Goal: Understand process/instructions: Learn how to perform a task or action

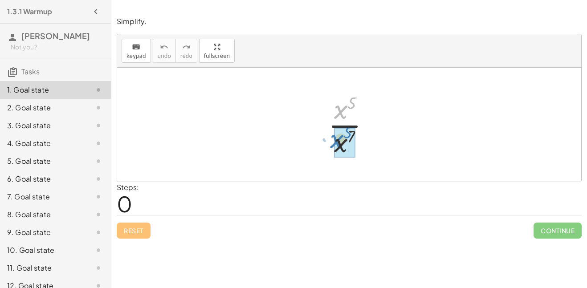
drag, startPoint x: 342, startPoint y: 113, endPoint x: 336, endPoint y: 143, distance: 30.8
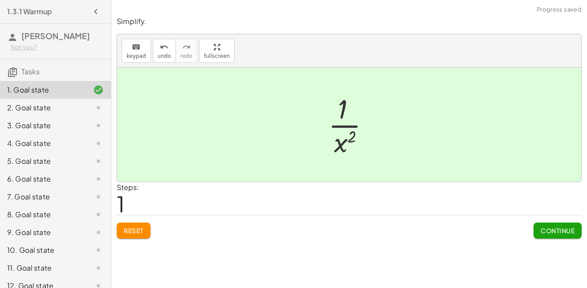
click at [28, 113] on div "2. Goal state" at bounding box center [43, 107] width 72 height 11
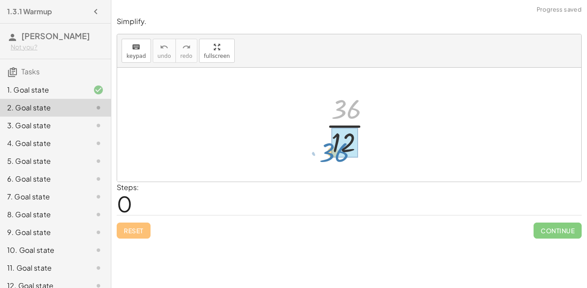
drag, startPoint x: 342, startPoint y: 100, endPoint x: 332, endPoint y: 140, distance: 41.8
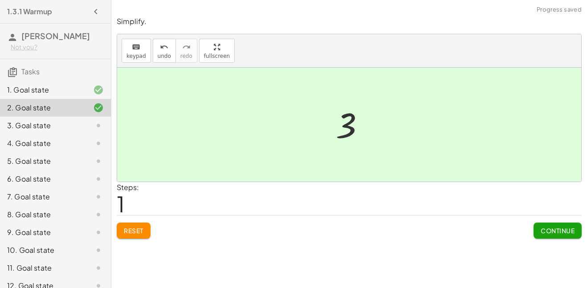
click at [44, 131] on div "3. Goal state" at bounding box center [43, 125] width 72 height 11
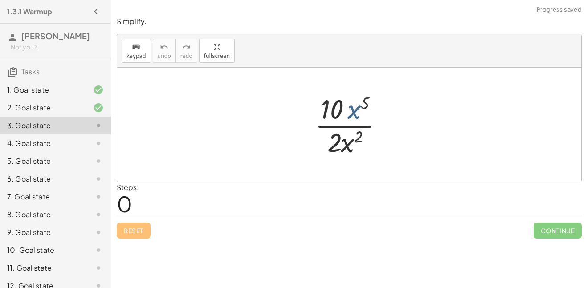
click at [349, 108] on div at bounding box center [352, 124] width 84 height 69
drag, startPoint x: 348, startPoint y: 150, endPoint x: 362, endPoint y: 112, distance: 40.4
click at [358, 109] on div at bounding box center [352, 124] width 84 height 69
click at [364, 104] on div at bounding box center [352, 124] width 84 height 69
click at [346, 133] on div at bounding box center [352, 124] width 84 height 69
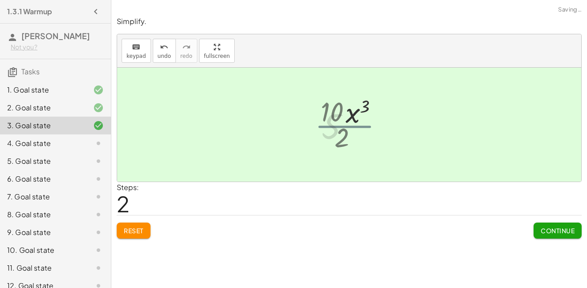
click at [348, 139] on div at bounding box center [352, 125] width 71 height 46
click at [36, 149] on div "4. Goal state" at bounding box center [43, 143] width 72 height 11
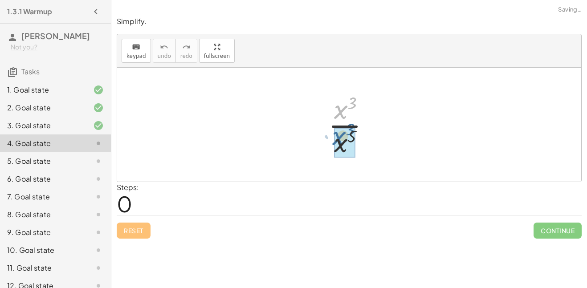
drag, startPoint x: 344, startPoint y: 114, endPoint x: 342, endPoint y: 141, distance: 26.4
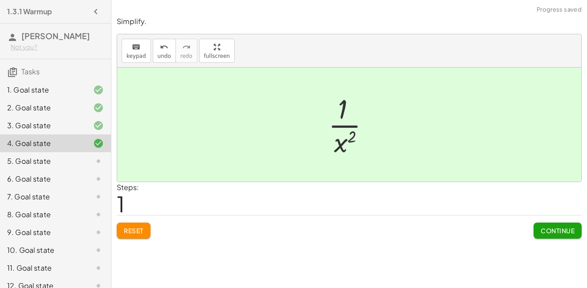
click at [16, 166] on div "5. Goal state" at bounding box center [43, 161] width 72 height 11
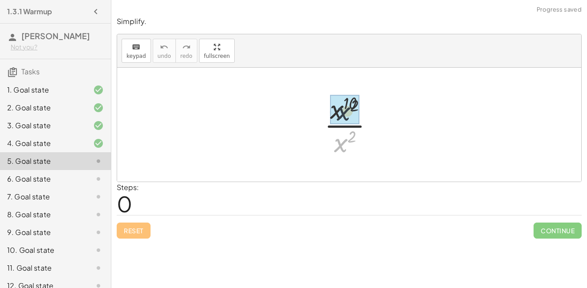
drag, startPoint x: 344, startPoint y: 141, endPoint x: 347, endPoint y: 108, distance: 32.6
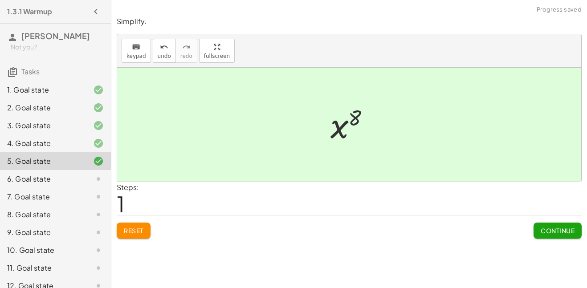
click at [73, 184] on div "6. Goal state" at bounding box center [43, 179] width 72 height 11
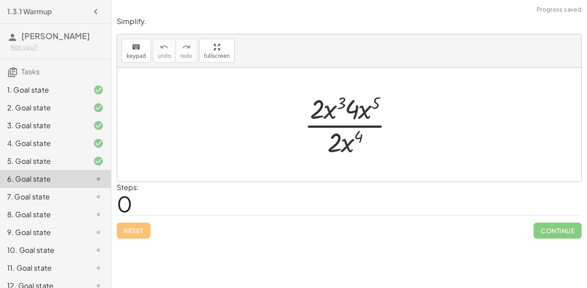
click at [331, 105] on div at bounding box center [352, 124] width 105 height 69
click at [341, 103] on div at bounding box center [352, 124] width 105 height 69
click at [374, 104] on div at bounding box center [352, 124] width 105 height 69
drag, startPoint x: 367, startPoint y: 106, endPoint x: 342, endPoint y: 107, distance: 25.4
click at [353, 106] on div at bounding box center [352, 124] width 106 height 69
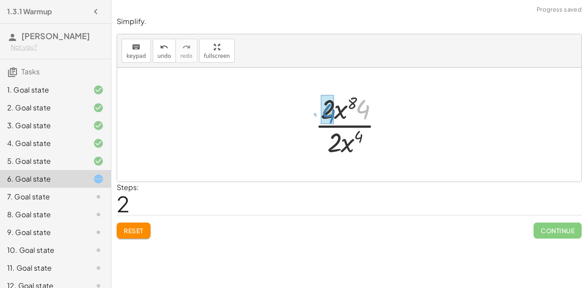
drag, startPoint x: 370, startPoint y: 112, endPoint x: 335, endPoint y: 116, distance: 35.4
click at [335, 116] on div at bounding box center [352, 124] width 84 height 69
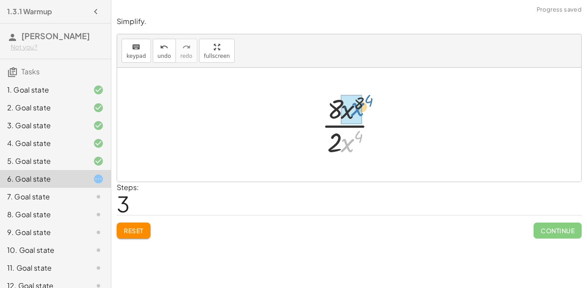
drag, startPoint x: 350, startPoint y: 149, endPoint x: 359, endPoint y: 113, distance: 36.4
click at [350, 105] on div at bounding box center [352, 124] width 71 height 69
click at [355, 104] on div at bounding box center [352, 124] width 71 height 69
click at [348, 126] on div at bounding box center [352, 124] width 71 height 69
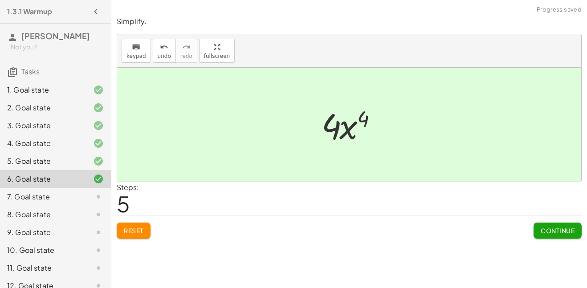
click at [61, 202] on div "7. Goal state" at bounding box center [43, 196] width 72 height 11
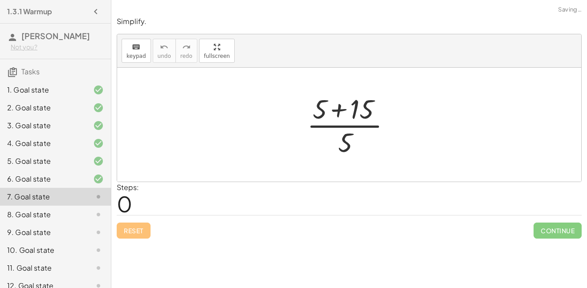
click at [365, 105] on div at bounding box center [352, 124] width 100 height 69
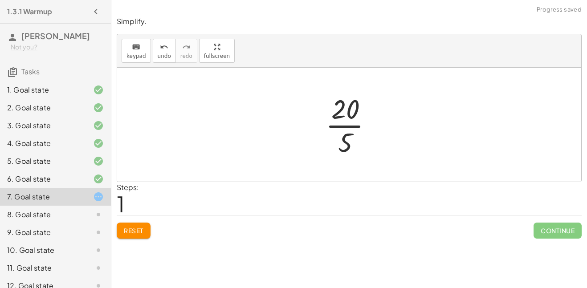
click at [345, 129] on div at bounding box center [352, 124] width 63 height 69
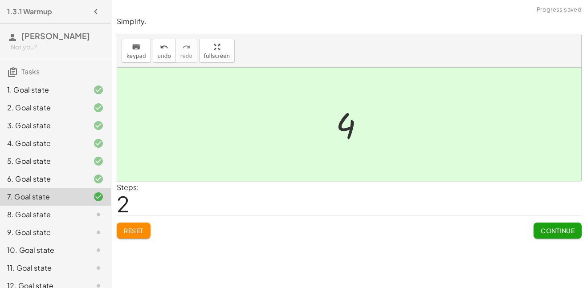
click at [69, 220] on div "8. Goal state" at bounding box center [43, 214] width 72 height 11
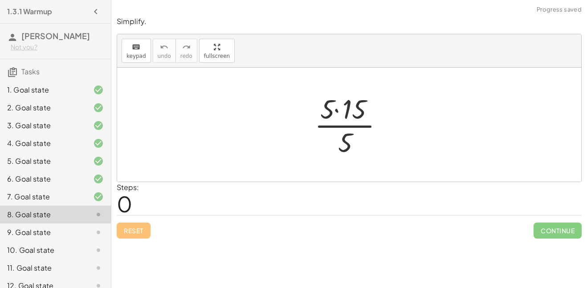
click at [334, 111] on div at bounding box center [352, 124] width 85 height 69
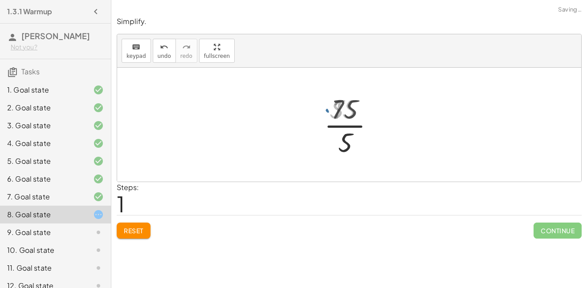
click at [345, 134] on div at bounding box center [352, 124] width 63 height 69
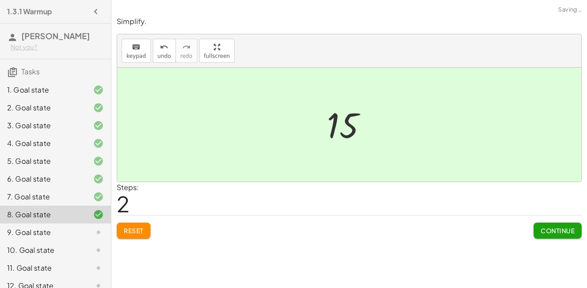
click at [29, 238] on div "9. Goal state" at bounding box center [43, 232] width 72 height 11
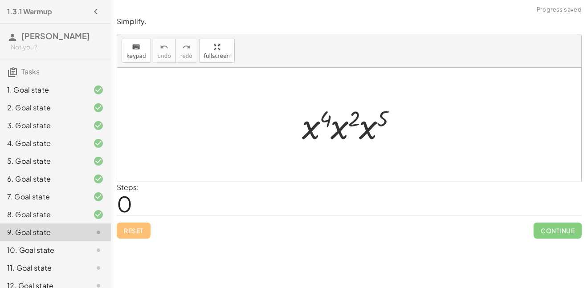
click at [324, 118] on div at bounding box center [352, 125] width 110 height 46
click at [351, 116] on div at bounding box center [352, 125] width 110 height 46
click at [342, 117] on div at bounding box center [352, 125] width 111 height 46
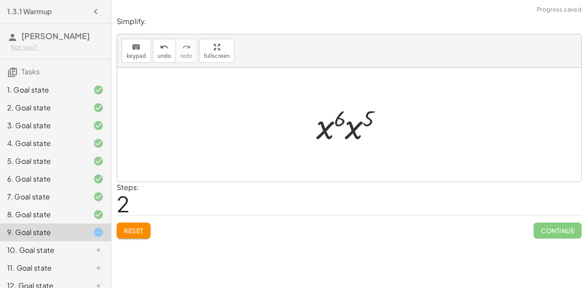
click at [358, 119] on div at bounding box center [352, 125] width 81 height 46
click at [354, 118] on div at bounding box center [352, 125] width 83 height 44
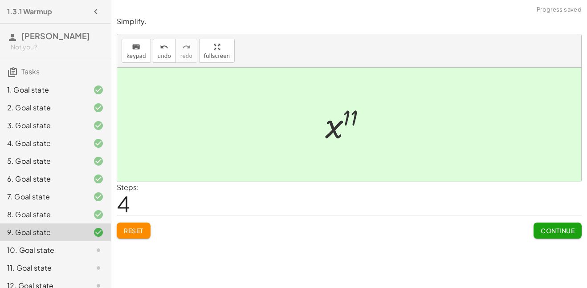
click at [79, 255] on div at bounding box center [91, 250] width 25 height 11
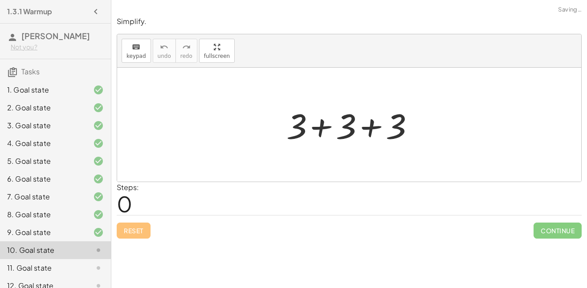
click at [312, 135] on div at bounding box center [353, 125] width 142 height 46
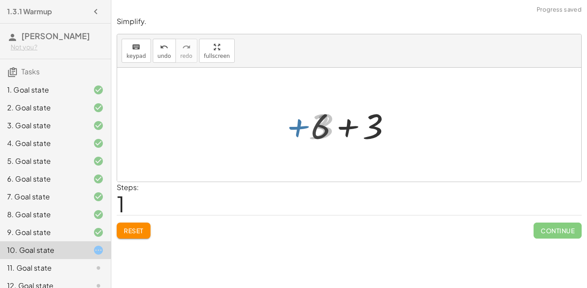
click at [340, 129] on div at bounding box center [352, 125] width 92 height 46
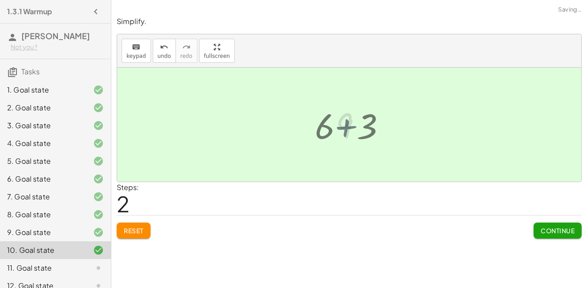
click at [340, 129] on div at bounding box center [352, 125] width 42 height 44
click at [43, 273] on div "11. Goal state" at bounding box center [55, 268] width 111 height 18
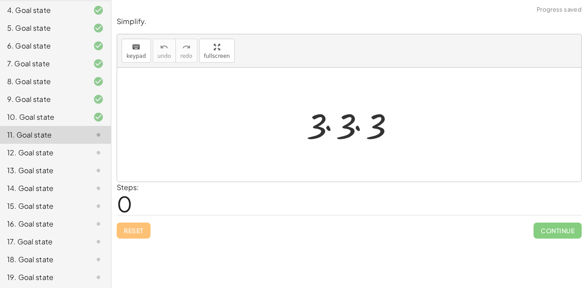
scroll to position [182, 0]
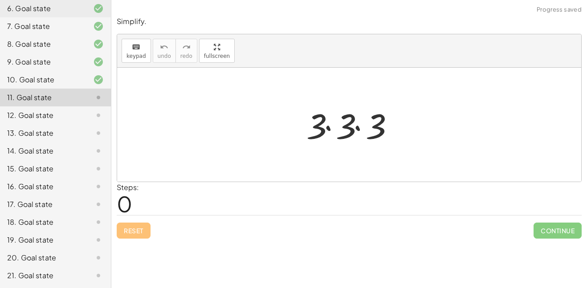
click at [332, 127] on div at bounding box center [352, 125] width 101 height 46
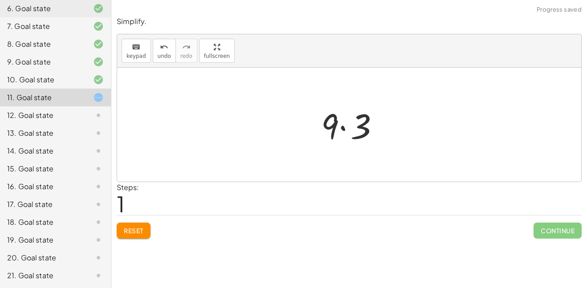
click at [342, 126] on div at bounding box center [352, 125] width 72 height 46
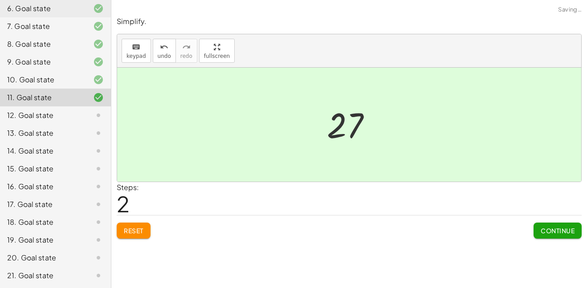
click at [55, 122] on div "12. Goal state" at bounding box center [55, 115] width 111 height 18
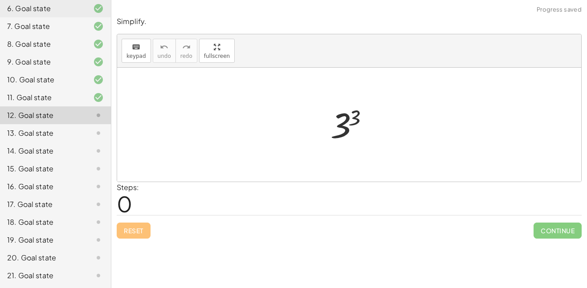
click at [344, 125] on div at bounding box center [352, 125] width 53 height 44
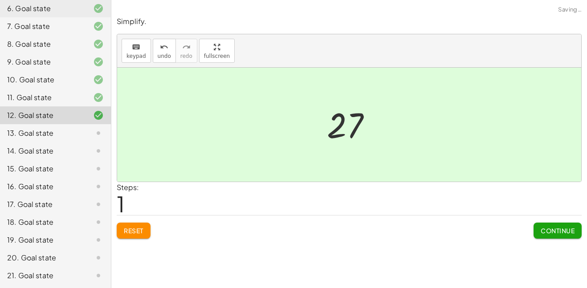
click at [63, 131] on div "13. Goal state" at bounding box center [43, 133] width 72 height 11
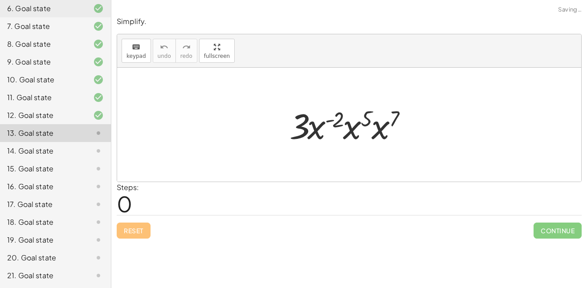
click at [335, 121] on div at bounding box center [352, 125] width 135 height 46
click at [352, 119] on div at bounding box center [352, 125] width 135 height 46
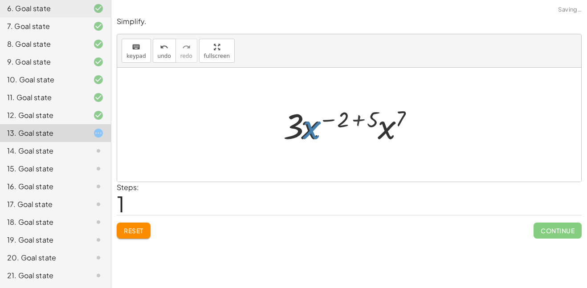
click at [352, 119] on div at bounding box center [352, 125] width 148 height 46
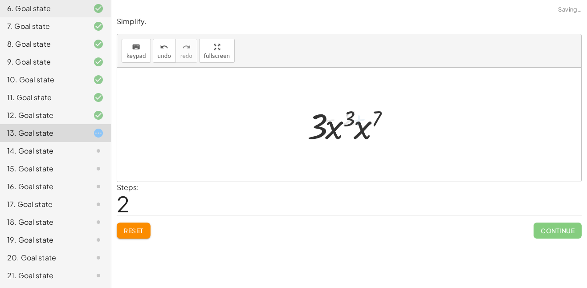
click at [359, 118] on div at bounding box center [352, 125] width 99 height 46
click at [359, 118] on div at bounding box center [352, 125] width 101 height 46
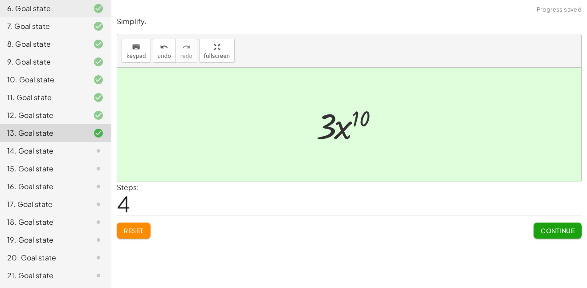
click at [55, 147] on div "14. Goal state" at bounding box center [43, 151] width 72 height 11
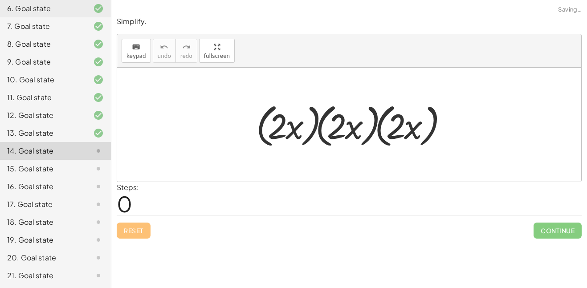
click at [310, 120] on div at bounding box center [352, 124] width 202 height 51
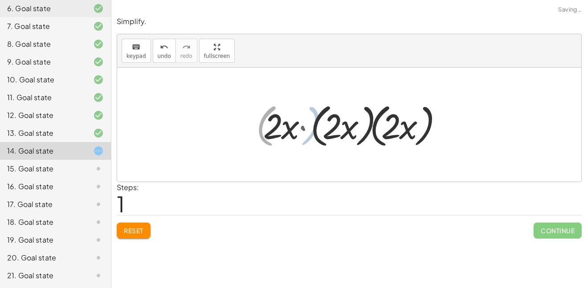
click at [320, 123] on div at bounding box center [352, 124] width 190 height 51
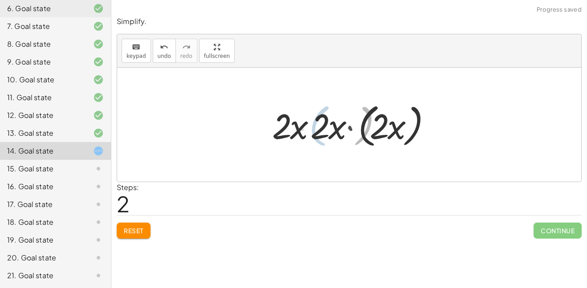
click at [321, 123] on div at bounding box center [352, 124] width 166 height 51
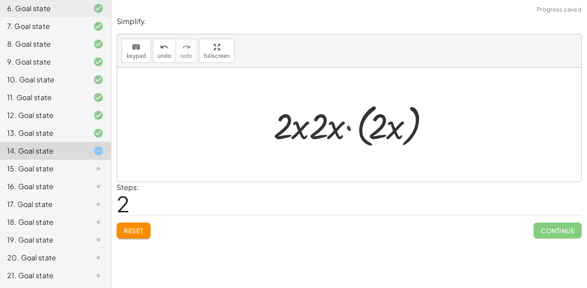
click at [321, 123] on div at bounding box center [352, 124] width 166 height 51
click at [342, 125] on div at bounding box center [352, 124] width 166 height 51
click at [352, 129] on div at bounding box center [352, 124] width 166 height 51
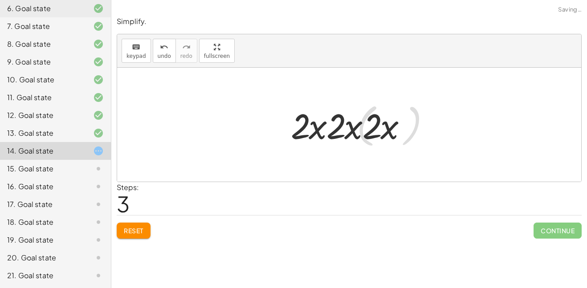
click at [387, 128] on div at bounding box center [352, 125] width 131 height 46
click at [374, 127] on div at bounding box center [352, 125] width 131 height 46
click at [356, 128] on div at bounding box center [352, 125] width 131 height 46
click at [326, 125] on div at bounding box center [352, 125] width 131 height 46
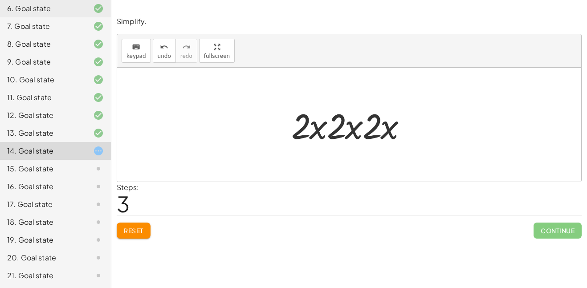
click at [119, 232] on button "Reset" at bounding box center [134, 231] width 34 height 16
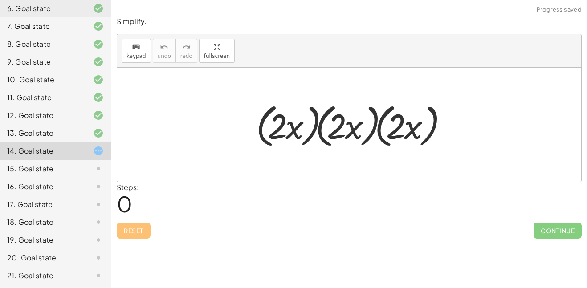
click at [320, 128] on div at bounding box center [352, 124] width 202 height 51
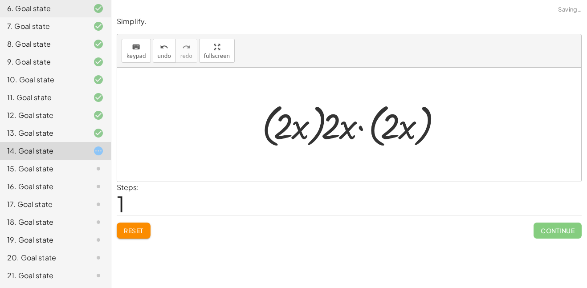
click at [319, 128] on div at bounding box center [352, 124] width 190 height 51
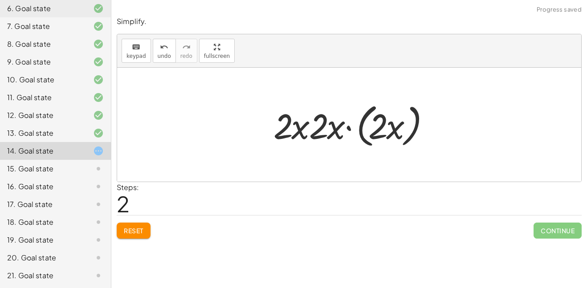
click at [336, 126] on div at bounding box center [352, 124] width 166 height 51
click at [348, 128] on div at bounding box center [352, 124] width 166 height 51
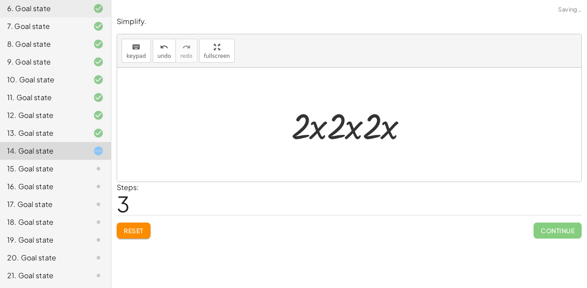
click at [370, 124] on div at bounding box center [352, 125] width 131 height 46
drag, startPoint x: 397, startPoint y: 128, endPoint x: 371, endPoint y: 130, distance: 26.3
click at [371, 130] on div at bounding box center [352, 125] width 131 height 46
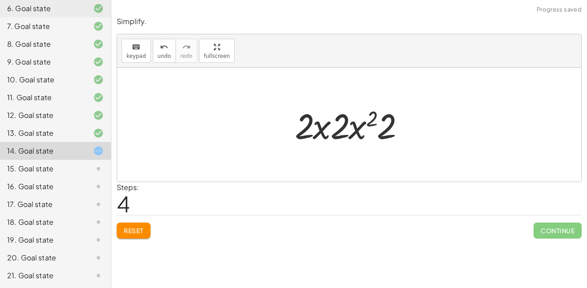
click at [373, 121] on div at bounding box center [352, 125] width 124 height 46
drag, startPoint x: 382, startPoint y: 128, endPoint x: 343, endPoint y: 130, distance: 39.2
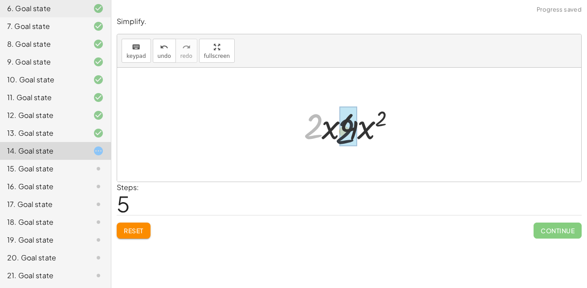
drag, startPoint x: 315, startPoint y: 126, endPoint x: 347, endPoint y: 130, distance: 32.4
click at [346, 130] on div at bounding box center [352, 125] width 89 height 46
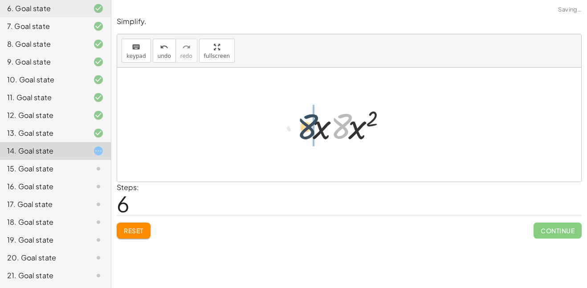
drag, startPoint x: 344, startPoint y: 129, endPoint x: 308, endPoint y: 130, distance: 35.6
click at [308, 130] on div at bounding box center [352, 125] width 89 height 46
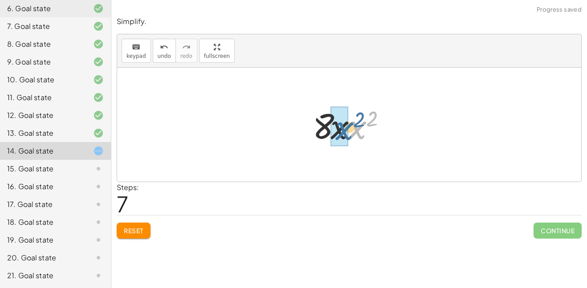
drag, startPoint x: 355, startPoint y: 129, endPoint x: 339, endPoint y: 130, distance: 16.0
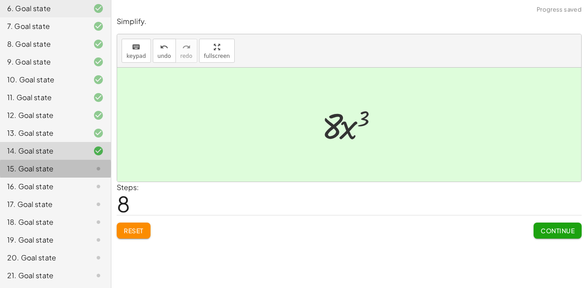
click at [81, 167] on div at bounding box center [91, 168] width 25 height 11
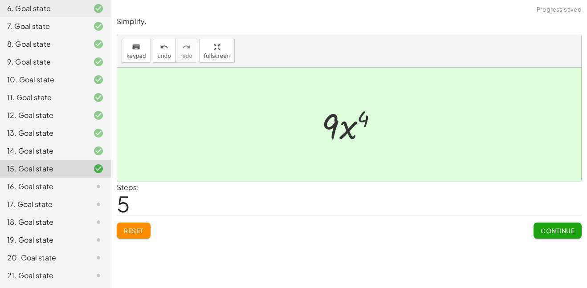
click at [57, 185] on div "16. Goal state" at bounding box center [43, 186] width 72 height 11
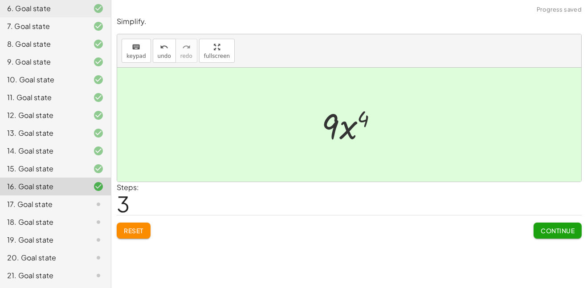
click at [55, 209] on div "17. Goal state" at bounding box center [43, 204] width 72 height 11
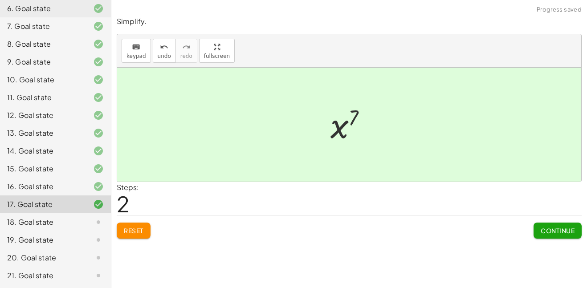
click at [76, 224] on div "18. Goal state" at bounding box center [43, 222] width 72 height 11
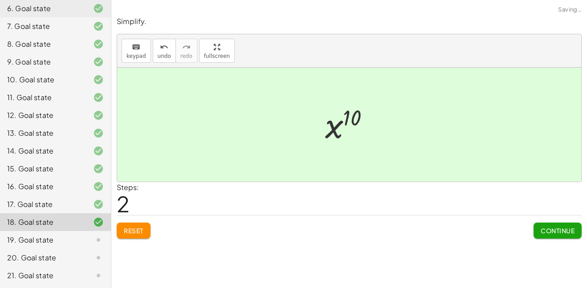
click at [79, 241] on div at bounding box center [91, 240] width 25 height 11
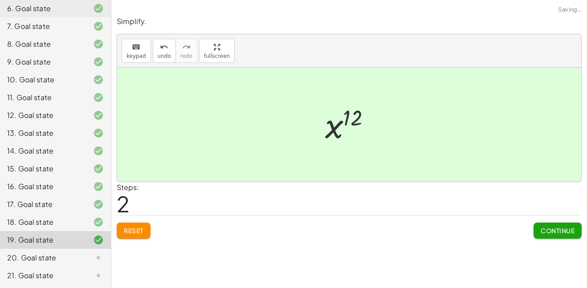
click at [85, 259] on div at bounding box center [91, 257] width 25 height 11
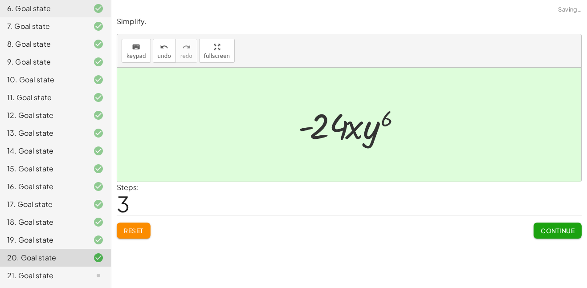
click at [80, 282] on div "21. Goal state" at bounding box center [55, 276] width 111 height 18
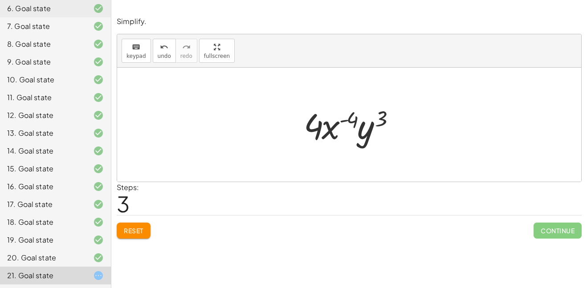
click at [137, 229] on span "Reset" at bounding box center [134, 231] width 20 height 8
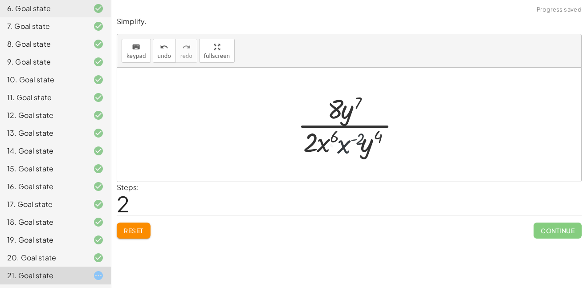
click at [135, 230] on span "Reset" at bounding box center [134, 231] width 20 height 8
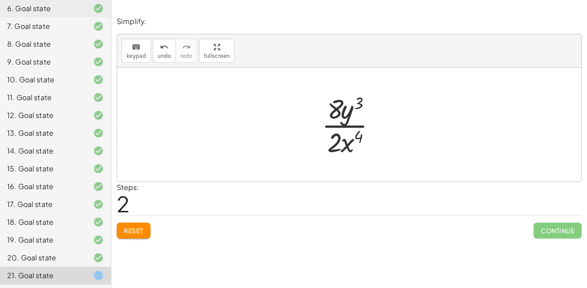
click at [143, 233] on span "Reset" at bounding box center [134, 231] width 20 height 8
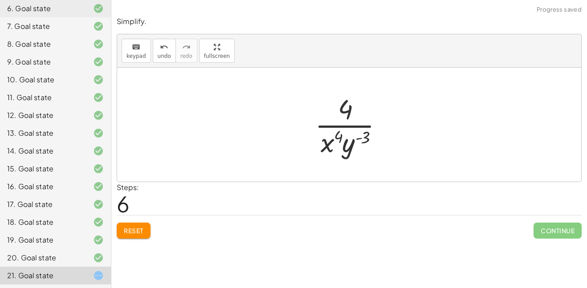
click at [139, 235] on button "Reset" at bounding box center [134, 231] width 34 height 16
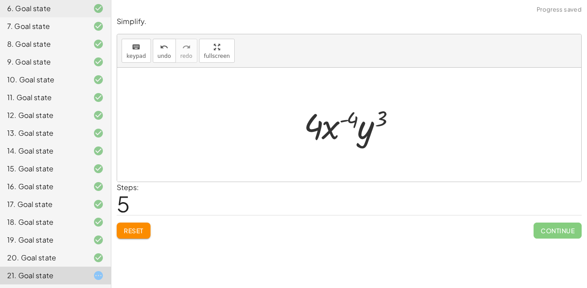
click at [137, 234] on span "Reset" at bounding box center [134, 231] width 20 height 8
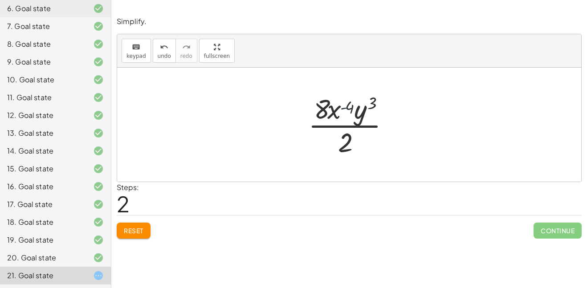
click at [141, 235] on button "Reset" at bounding box center [134, 231] width 34 height 16
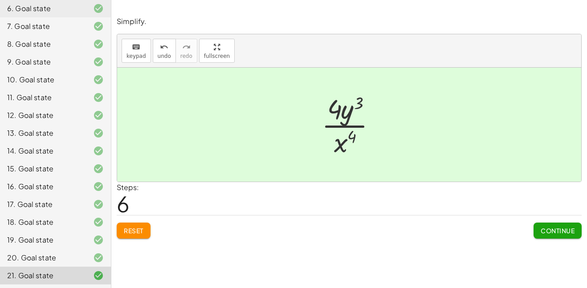
click at [556, 224] on button "Continue" at bounding box center [557, 231] width 48 height 16
